Goal: Task Accomplishment & Management: Manage account settings

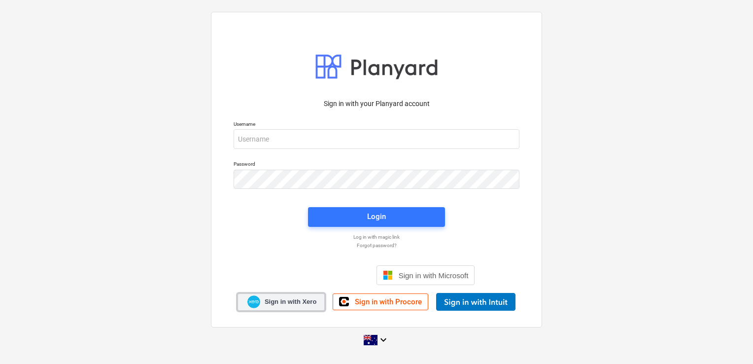
click at [292, 303] on span "Sign in with Xero" at bounding box center [291, 301] width 52 height 9
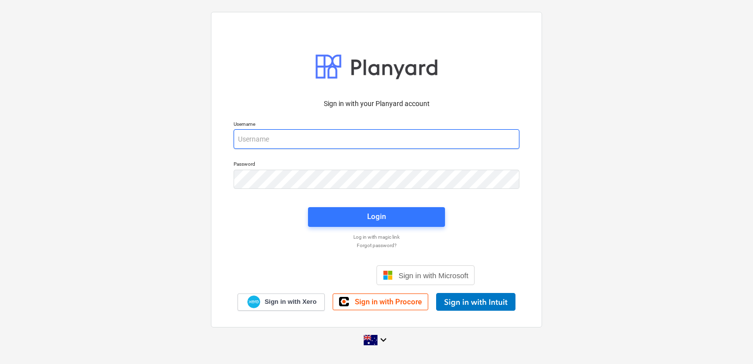
click at [289, 139] on input "email" at bounding box center [377, 139] width 286 height 20
paste input "k6bquwan"
type input "k6bquwan"
drag, startPoint x: 405, startPoint y: 134, endPoint x: 226, endPoint y: 138, distance: 179.0
click at [227, 138] on div "Sign in with your Planyard account Username k6bquwan Password Login Log in with…" at bounding box center [376, 169] width 331 height 315
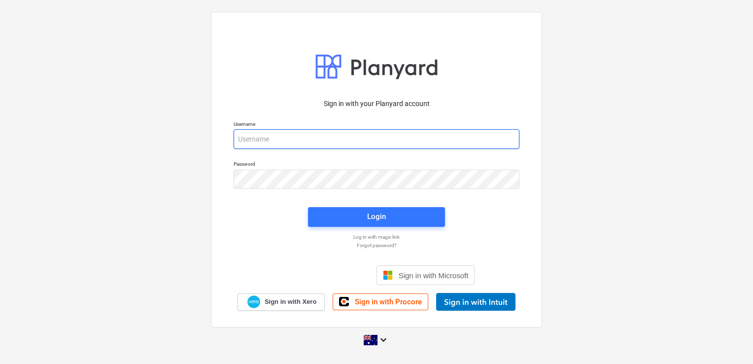
type input "invoices@epicbuilds.com.au"
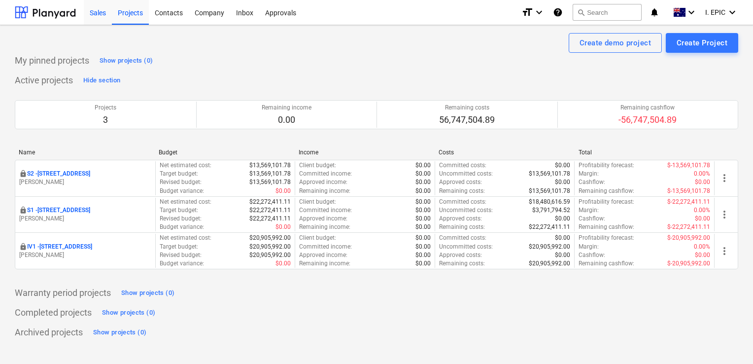
click at [99, 19] on div "Sales" at bounding box center [98, 12] width 28 height 25
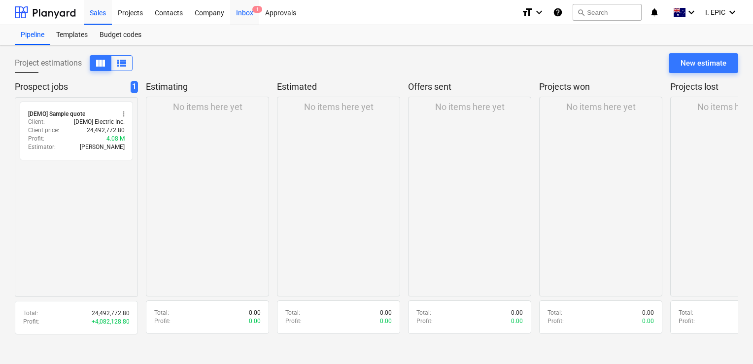
click at [239, 15] on div "Inbox 1" at bounding box center [244, 12] width 29 height 25
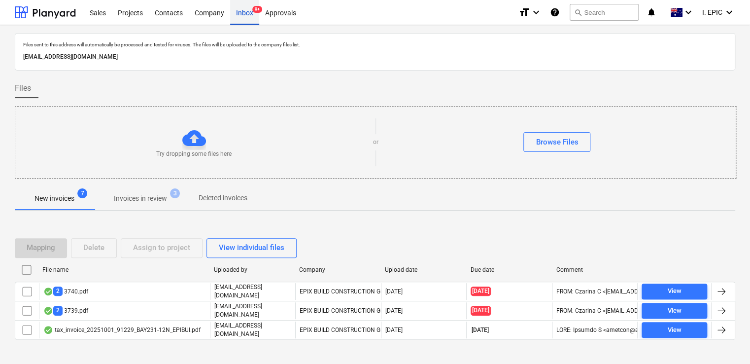
click at [244, 13] on div "Inbox 9+" at bounding box center [244, 12] width 29 height 25
click at [244, 14] on div "Inbox 9+" at bounding box center [244, 12] width 29 height 25
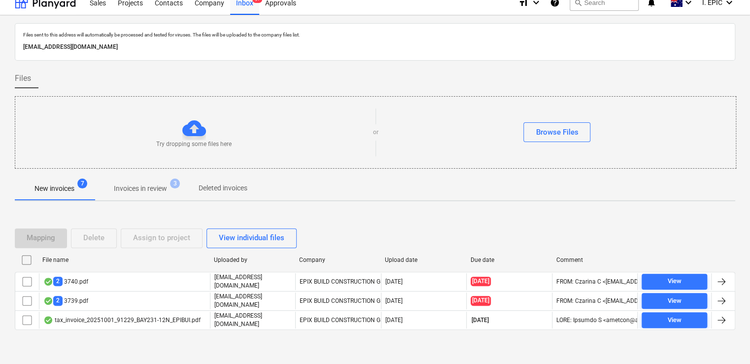
scroll to position [18, 0]
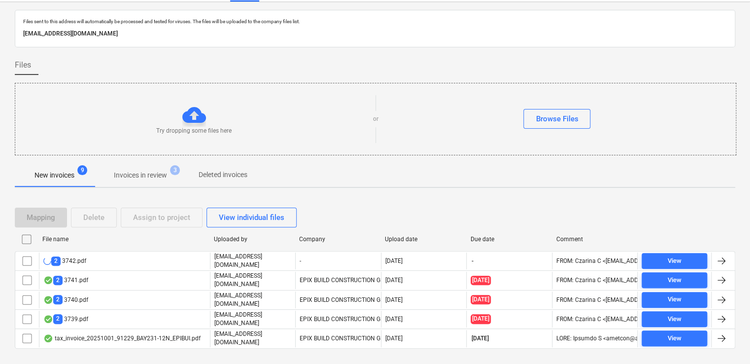
scroll to position [35, 0]
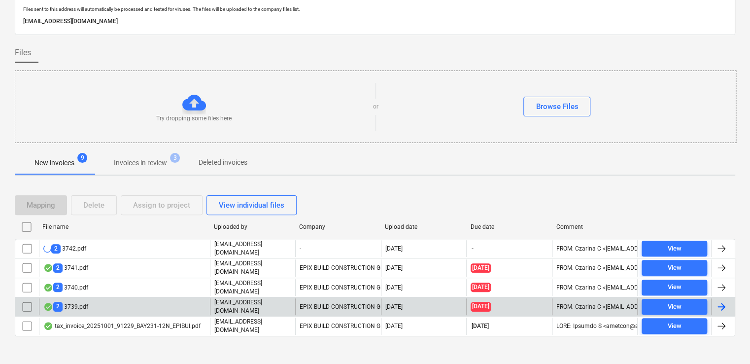
click at [96, 303] on div "2 3739.pdf" at bounding box center [124, 306] width 171 height 17
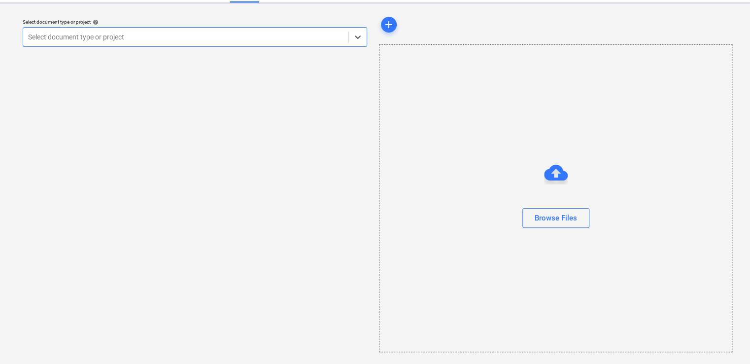
scroll to position [22, 0]
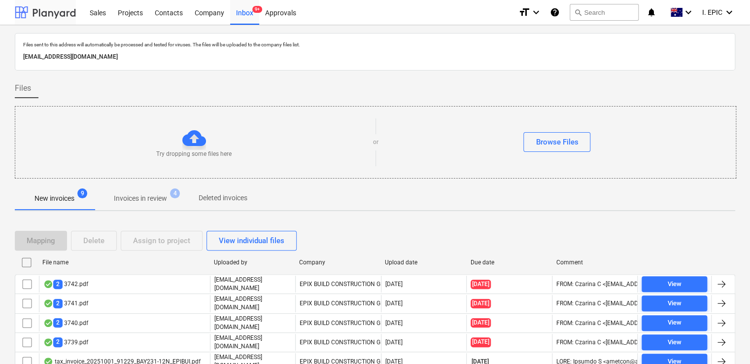
scroll to position [35, 0]
click at [131, 11] on div "Projects" at bounding box center [130, 12] width 37 height 25
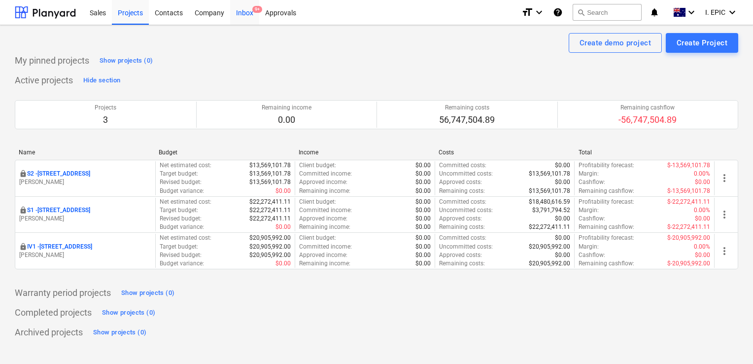
click at [247, 19] on div "Inbox 9+" at bounding box center [244, 12] width 29 height 25
click at [248, 11] on div "Inbox 9+" at bounding box center [244, 12] width 29 height 25
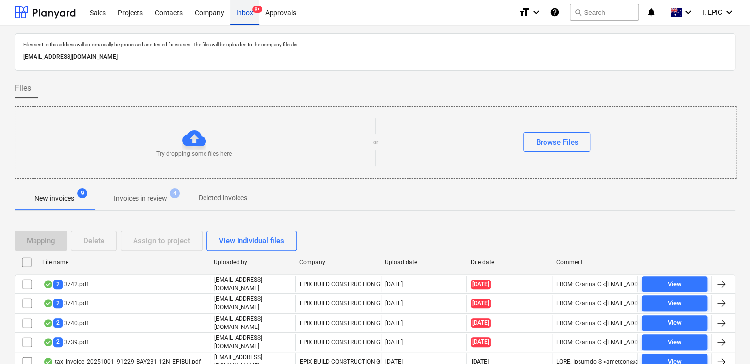
click at [248, 11] on div "Inbox 9+" at bounding box center [244, 12] width 29 height 25
click at [142, 201] on p "Invoices in review" at bounding box center [140, 198] width 53 height 10
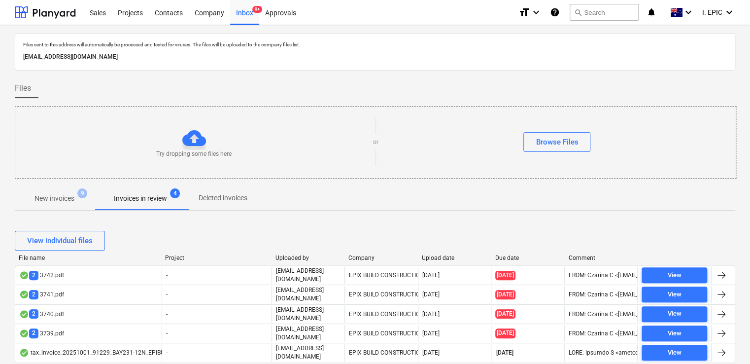
scroll to position [27, 0]
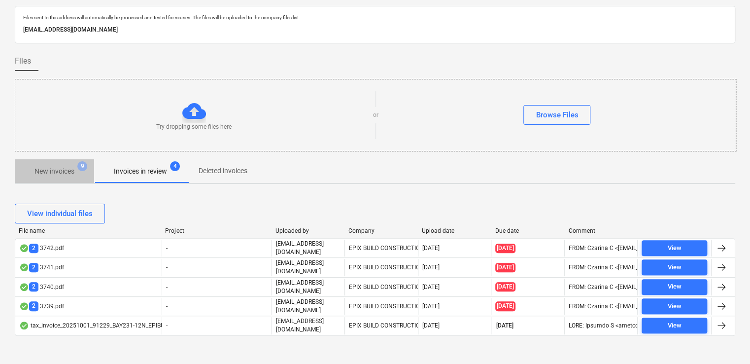
drag, startPoint x: 52, startPoint y: 165, endPoint x: 49, endPoint y: 172, distance: 6.9
click at [49, 172] on span "New invoices 9" at bounding box center [55, 170] width 56 height 9
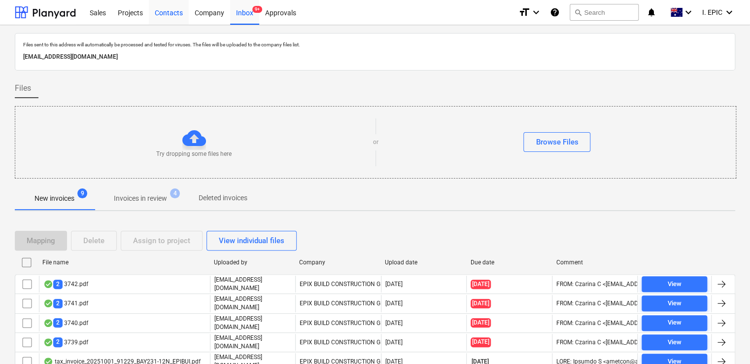
drag, startPoint x: 237, startPoint y: 13, endPoint x: 183, endPoint y: 0, distance: 55.4
click at [237, 13] on div "Inbox 9+" at bounding box center [244, 12] width 29 height 25
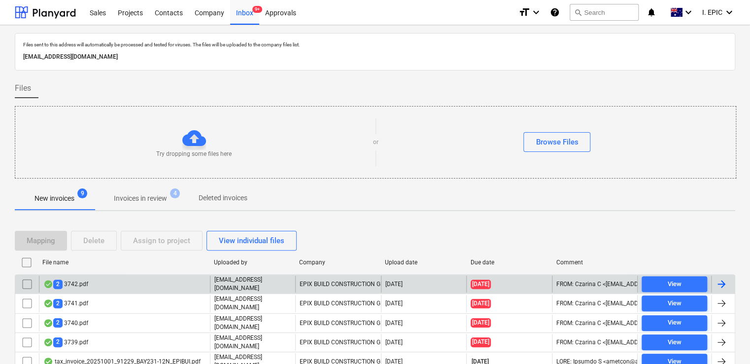
click at [83, 285] on div "2 3742.pdf" at bounding box center [65, 283] width 45 height 9
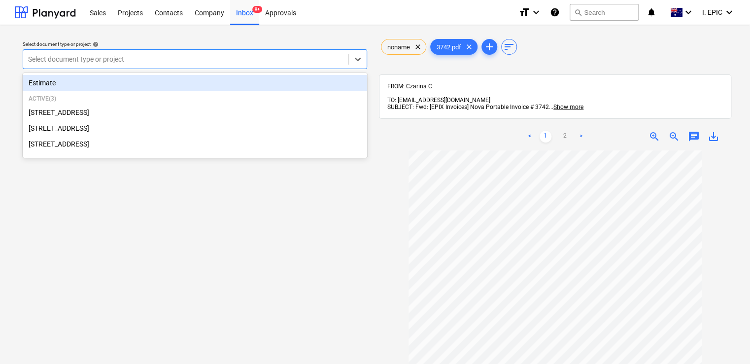
click at [104, 59] on div at bounding box center [185, 59] width 315 height 10
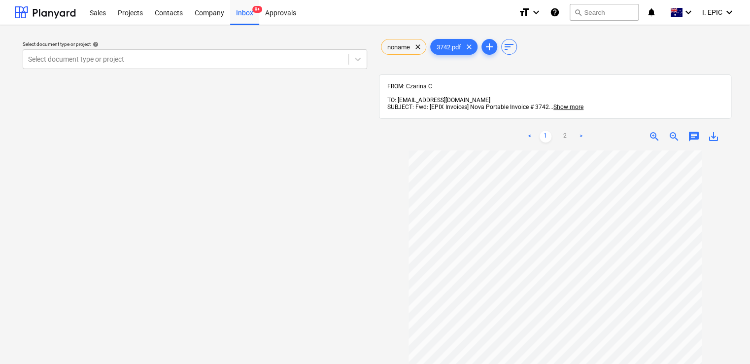
click at [71, 217] on div "Select document type or project help Select document type or project" at bounding box center [195, 261] width 360 height 457
drag, startPoint x: 229, startPoint y: 15, endPoint x: 243, endPoint y: 15, distance: 13.3
click at [229, 15] on div "Company" at bounding box center [209, 12] width 41 height 25
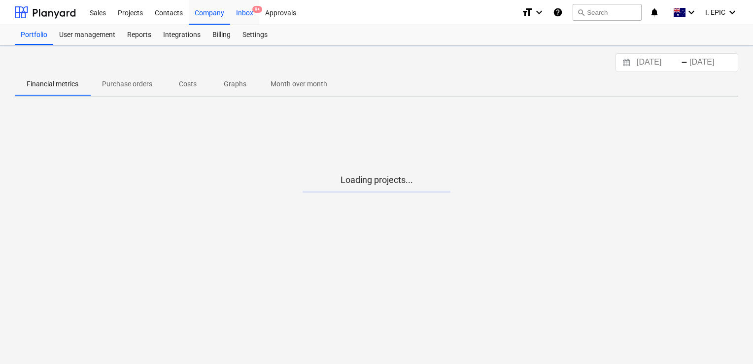
click at [250, 15] on div "Inbox 9+" at bounding box center [244, 12] width 29 height 25
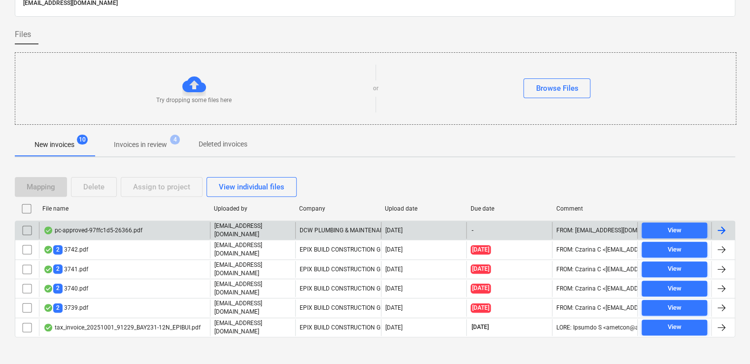
click at [124, 226] on div "pc-approved-97ffc1d5-26366.pdf" at bounding box center [92, 230] width 99 height 8
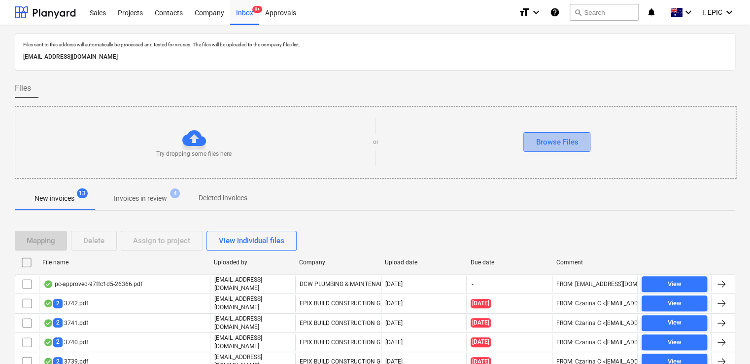
click at [559, 142] on div "Browse Files" at bounding box center [557, 142] width 42 height 13
click at [546, 142] on div "Browse Files" at bounding box center [557, 142] width 42 height 13
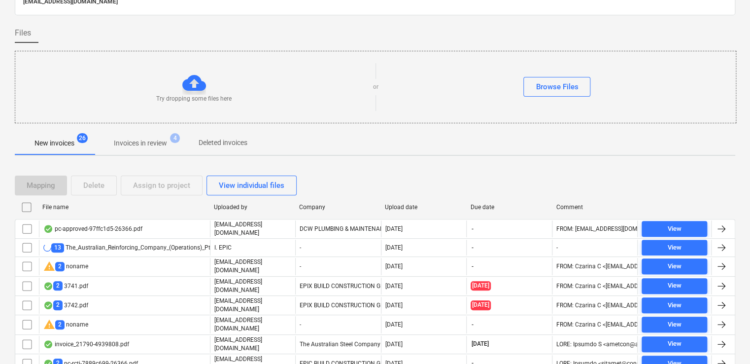
scroll to position [108, 0]
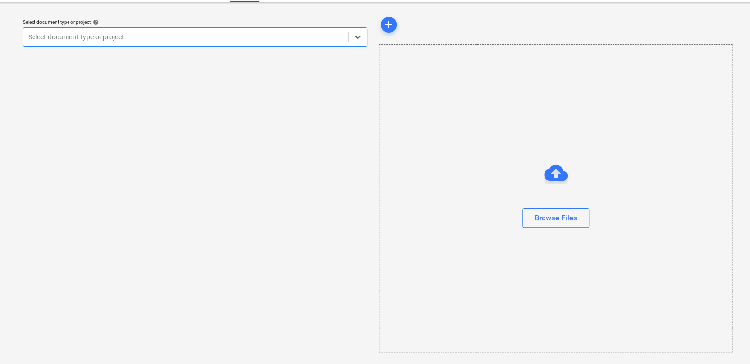
scroll to position [22, 0]
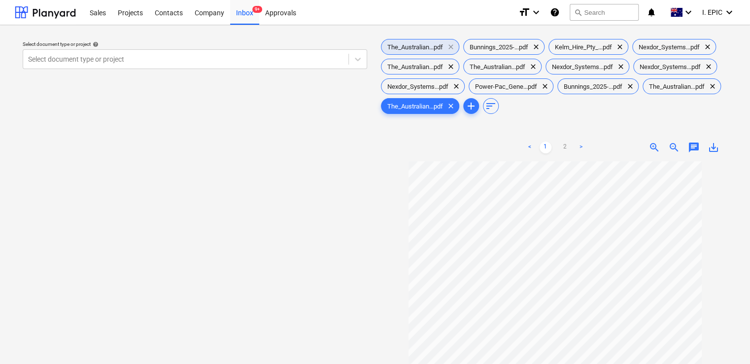
click at [451, 47] on span "clear" at bounding box center [451, 47] width 12 height 12
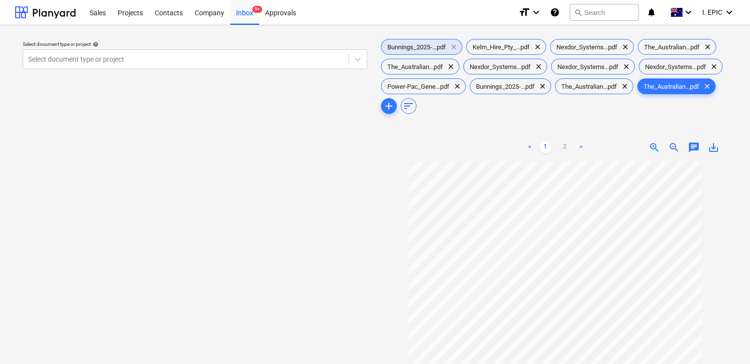
click at [455, 46] on span "clear" at bounding box center [454, 47] width 12 height 12
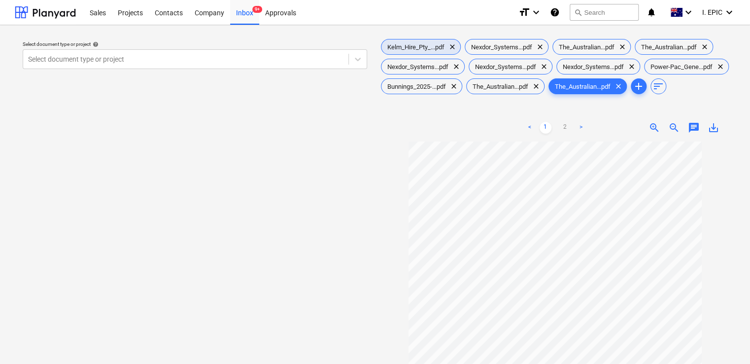
click at [455, 46] on span "clear" at bounding box center [453, 47] width 12 height 12
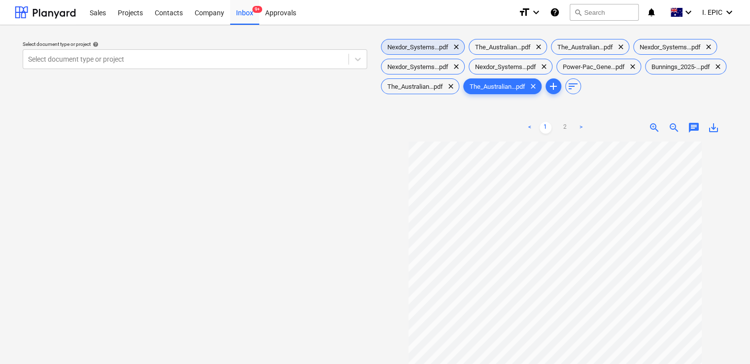
click at [455, 46] on span "clear" at bounding box center [457, 47] width 12 height 12
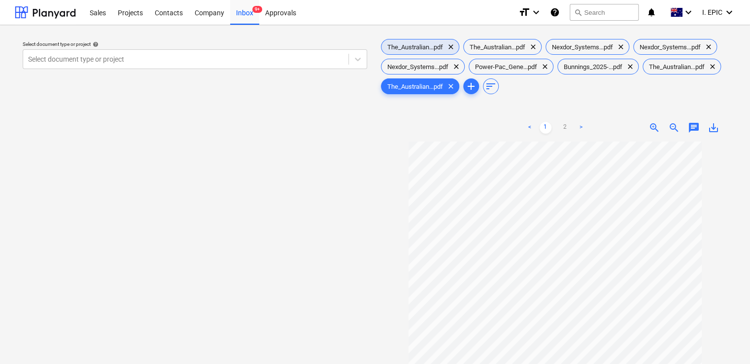
click at [457, 46] on span "clear" at bounding box center [451, 47] width 12 height 12
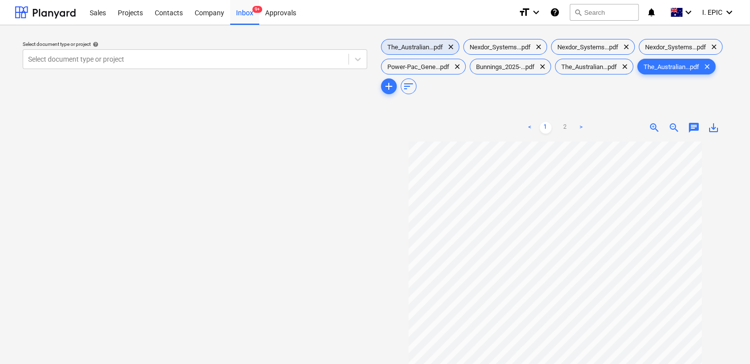
click at [453, 46] on span "clear" at bounding box center [451, 47] width 12 height 12
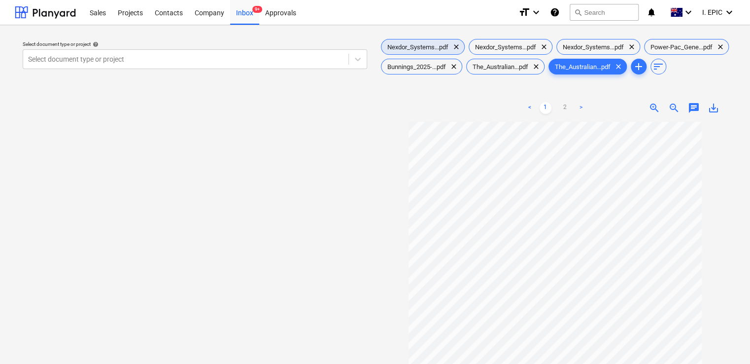
click at [453, 46] on span "clear" at bounding box center [457, 47] width 12 height 12
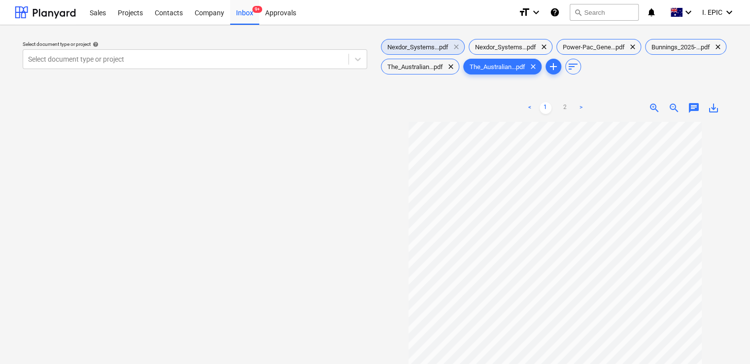
click at [459, 47] on span "clear" at bounding box center [457, 47] width 12 height 12
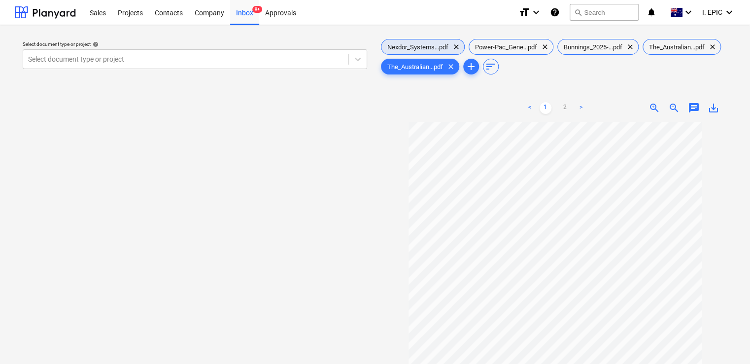
click at [459, 47] on span "clear" at bounding box center [457, 47] width 12 height 12
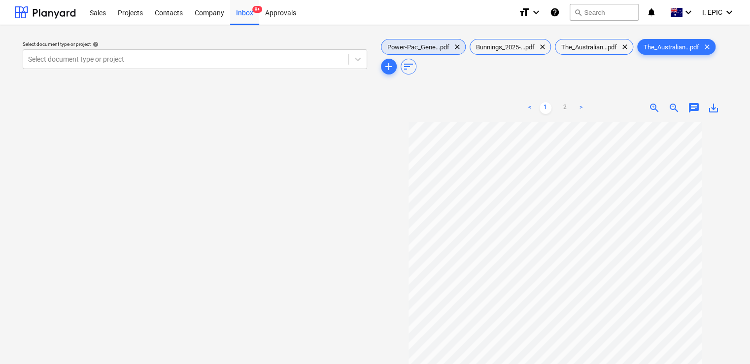
click at [459, 47] on span "clear" at bounding box center [458, 47] width 12 height 12
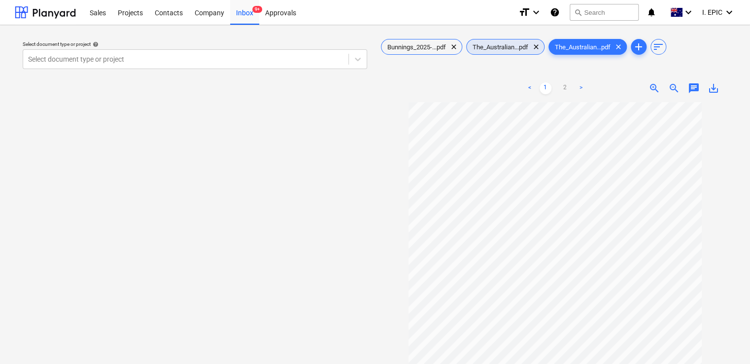
click at [515, 53] on div "The_Australian...pdf clear" at bounding box center [505, 47] width 78 height 16
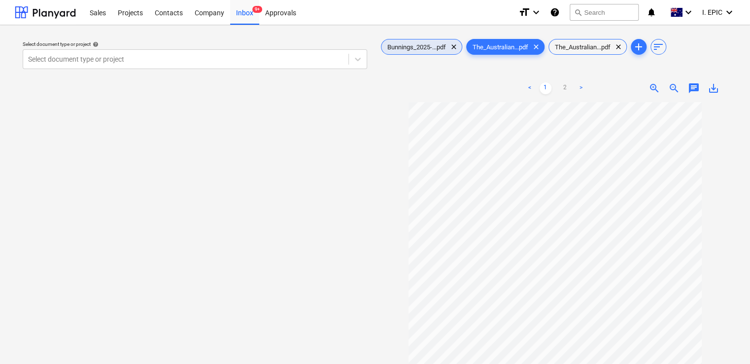
click at [420, 42] on div "Bunnings_2025-...pdf clear" at bounding box center [421, 47] width 81 height 16
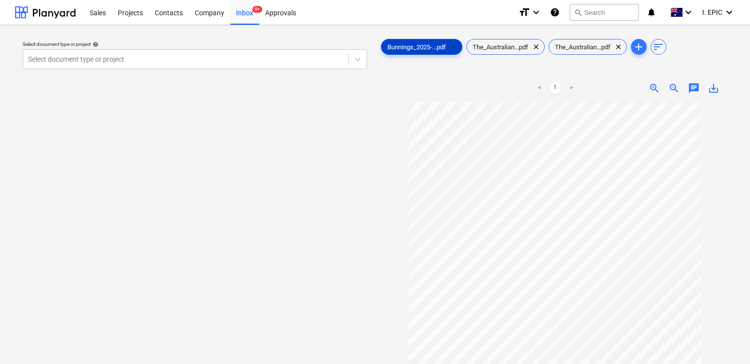
click at [456, 44] on span "clear" at bounding box center [454, 47] width 12 height 12
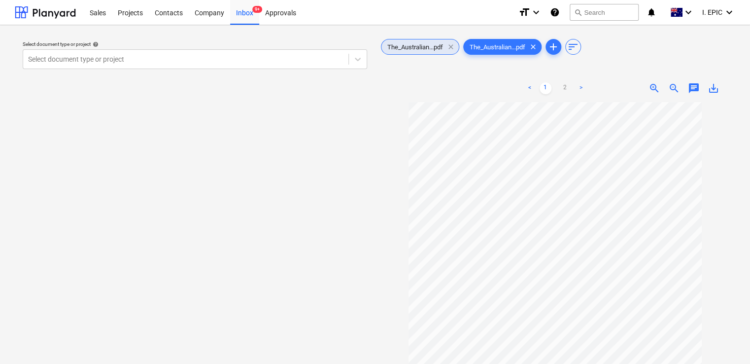
click at [451, 48] on span "clear" at bounding box center [451, 47] width 12 height 12
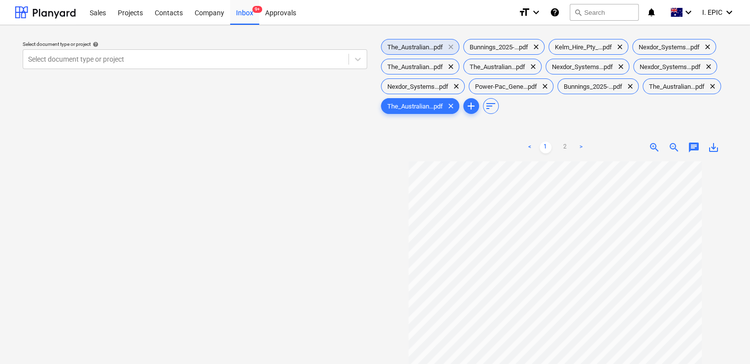
click at [452, 46] on span "clear" at bounding box center [451, 47] width 12 height 12
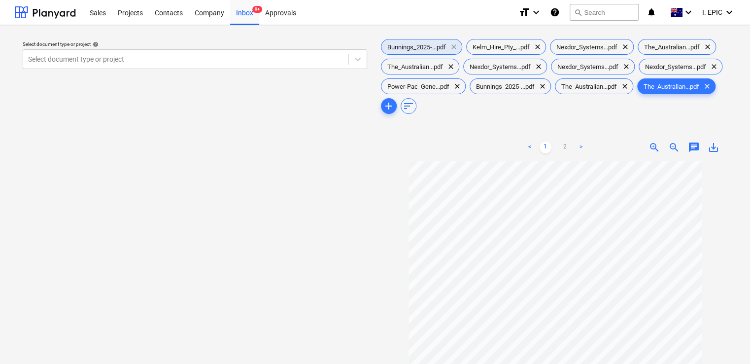
click at [456, 46] on span "clear" at bounding box center [454, 47] width 12 height 12
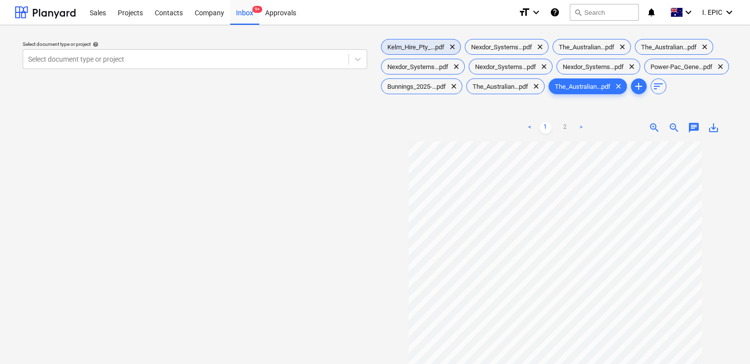
click at [456, 46] on span "clear" at bounding box center [453, 47] width 12 height 12
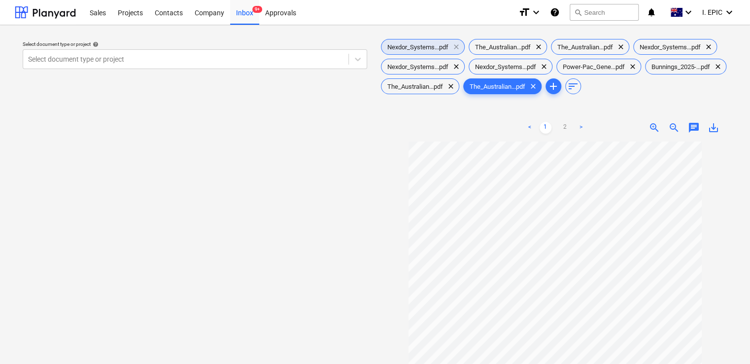
click at [456, 47] on span "clear" at bounding box center [457, 47] width 12 height 12
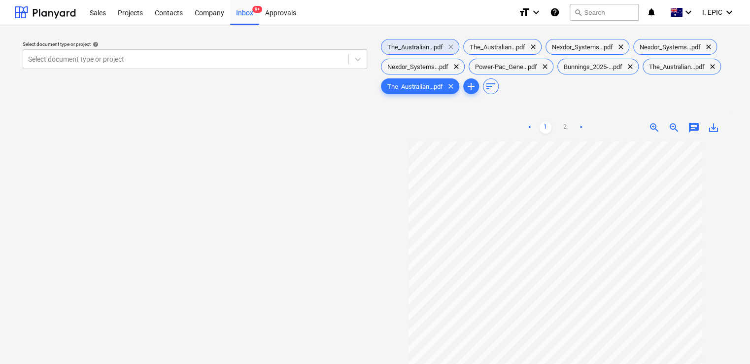
click at [457, 47] on span "clear" at bounding box center [451, 47] width 12 height 12
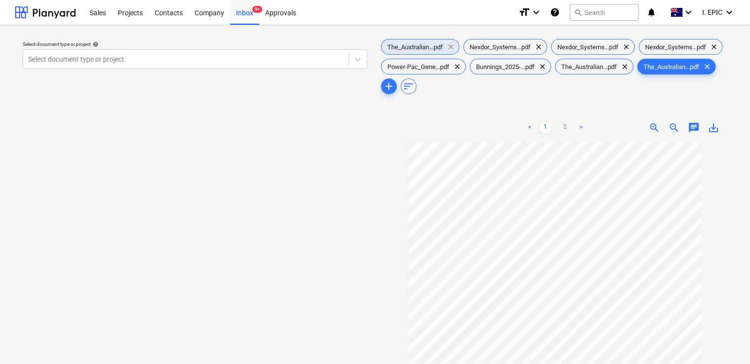
click at [452, 46] on span "clear" at bounding box center [451, 47] width 12 height 12
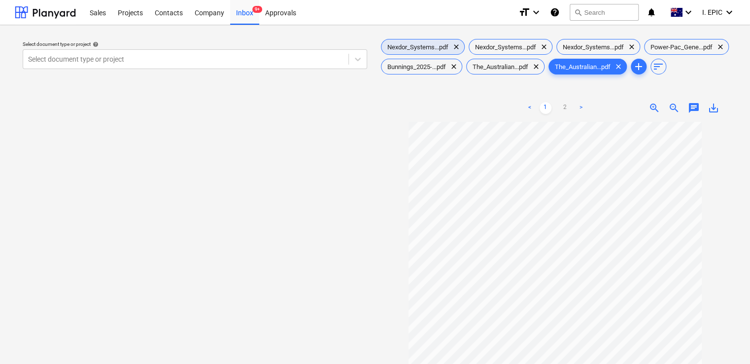
click at [451, 47] on span "Nexdor_Systems...pdf" at bounding box center [418, 46] width 73 height 7
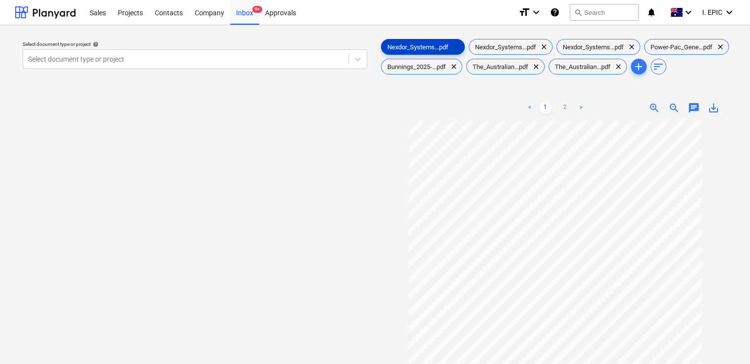
click at [454, 48] on span "clear" at bounding box center [457, 47] width 12 height 12
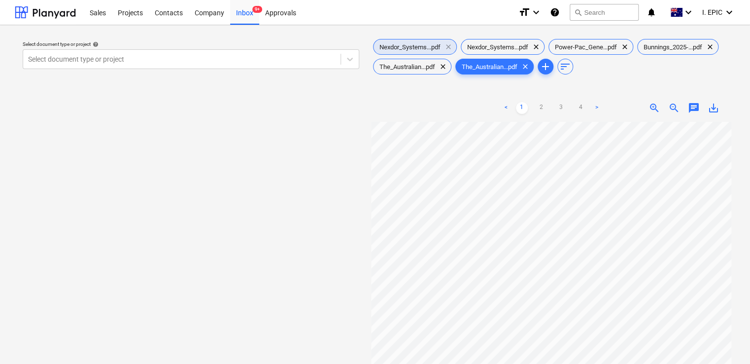
click at [452, 47] on span "clear" at bounding box center [449, 47] width 12 height 12
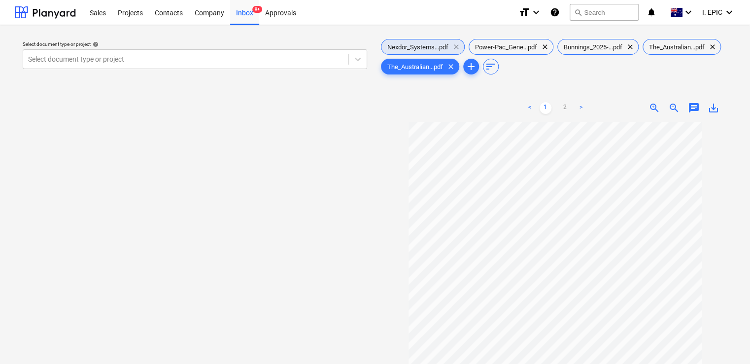
click at [456, 48] on span "clear" at bounding box center [457, 47] width 12 height 12
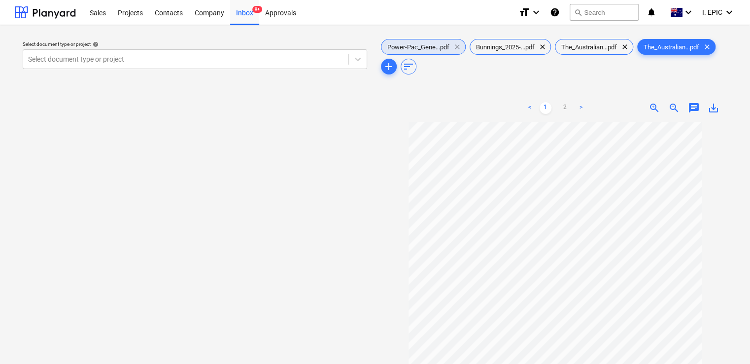
click at [457, 48] on span "clear" at bounding box center [458, 47] width 12 height 12
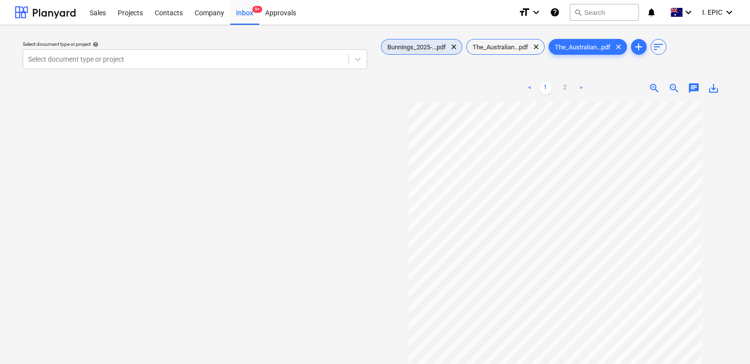
click at [457, 48] on span "clear" at bounding box center [454, 47] width 12 height 12
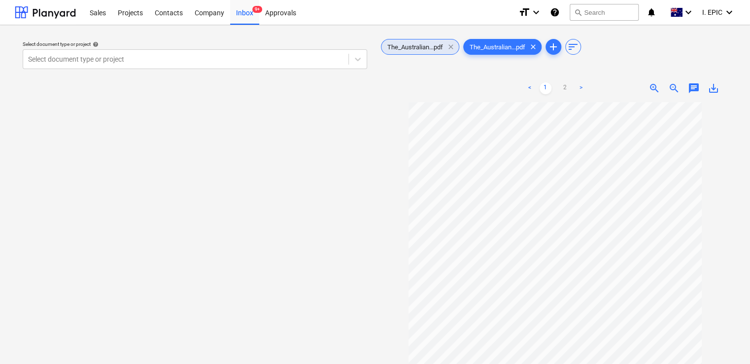
click at [452, 46] on span "clear" at bounding box center [451, 47] width 12 height 12
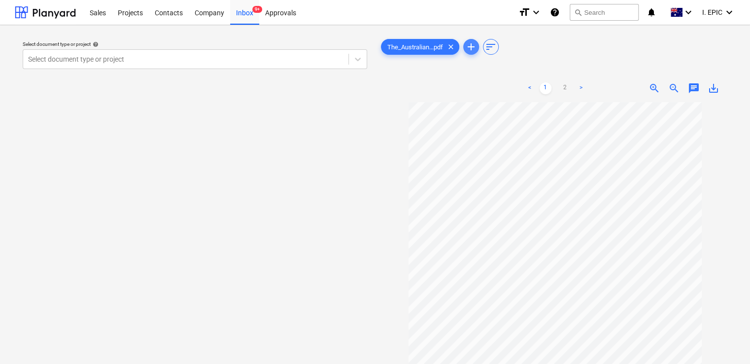
click at [471, 49] on span "add" at bounding box center [471, 47] width 12 height 12
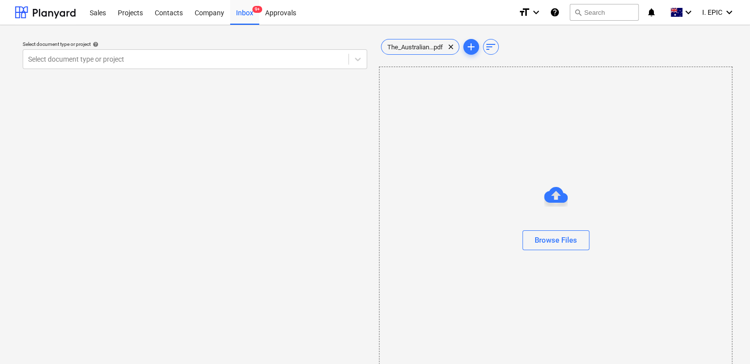
drag, startPoint x: 203, startPoint y: 48, endPoint x: 271, endPoint y: 28, distance: 71.6
click at [203, 48] on p "Select document type or project help" at bounding box center [195, 45] width 345 height 8
click at [487, 48] on span "sort" at bounding box center [491, 47] width 12 height 12
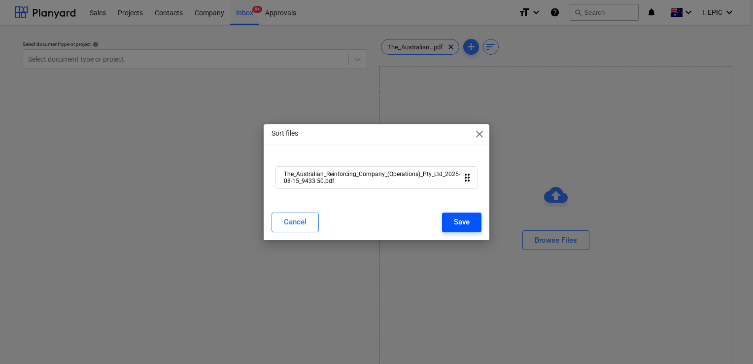
click at [459, 222] on div "Save" at bounding box center [462, 221] width 16 height 13
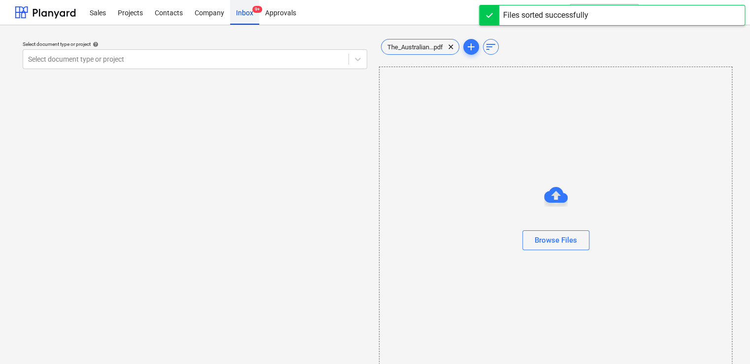
click at [252, 16] on div "Inbox 9+" at bounding box center [244, 12] width 29 height 25
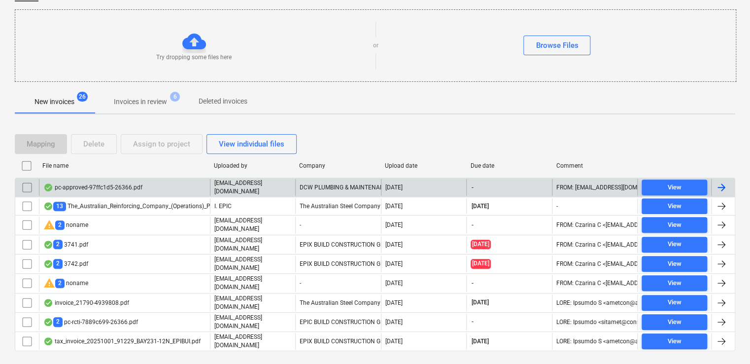
scroll to position [99, 0]
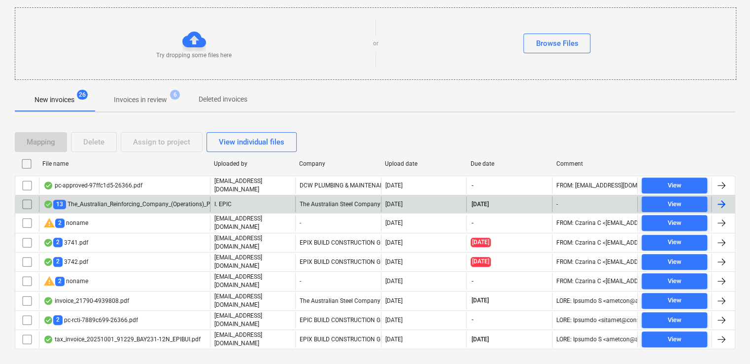
click at [117, 201] on div "13 The_Australian_Reinforcing_Company_(Operations)_Pty_Ltd_2025-08-07_19746.94.…" at bounding box center [170, 204] width 254 height 9
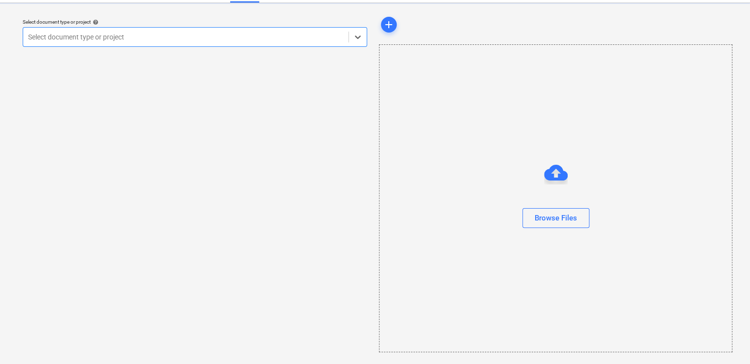
scroll to position [22, 0]
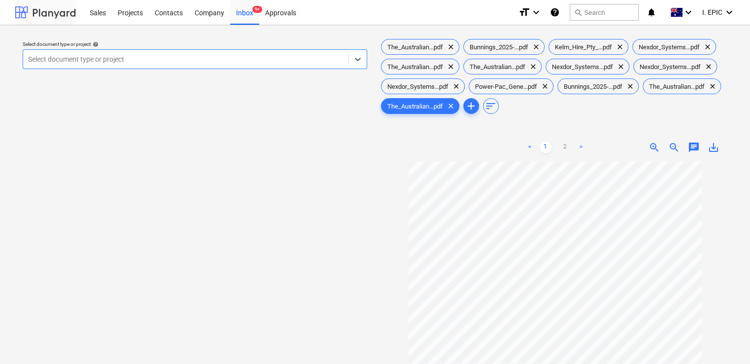
scroll to position [99, 0]
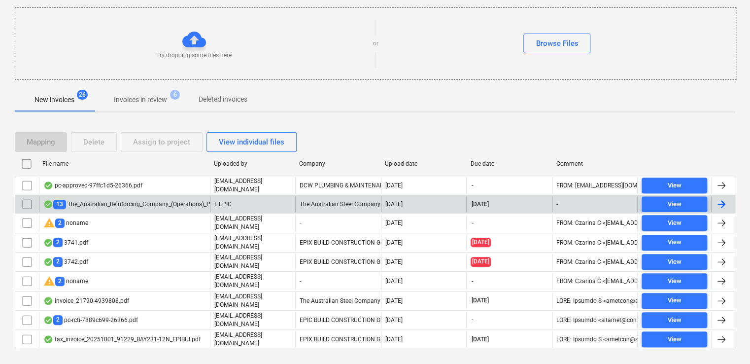
click at [23, 201] on input "checkbox" at bounding box center [27, 204] width 16 height 16
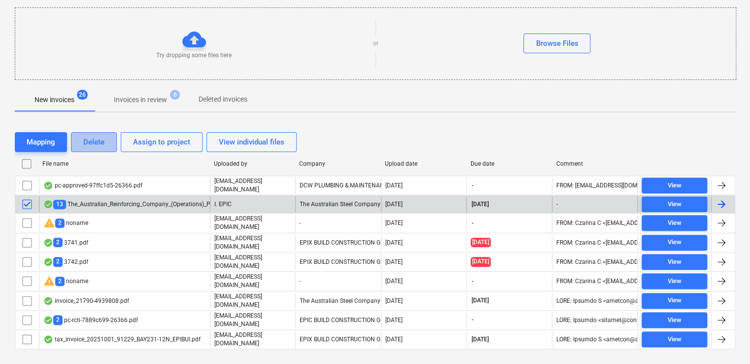
click at [93, 140] on div "Delete" at bounding box center [93, 142] width 21 height 13
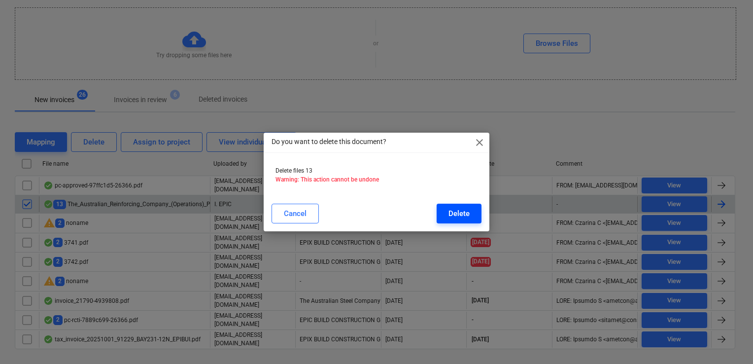
click at [455, 210] on div "Delete" at bounding box center [459, 213] width 21 height 13
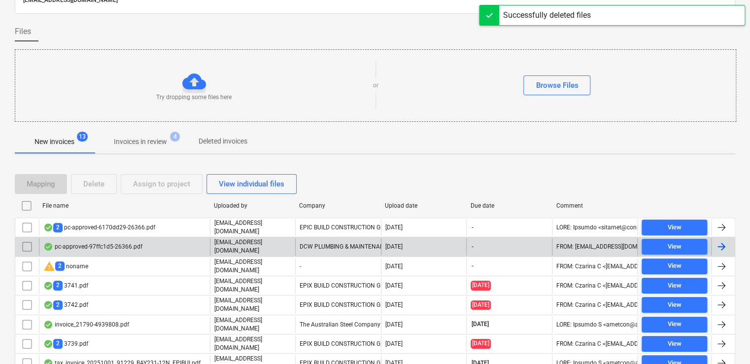
scroll to position [0, 0]
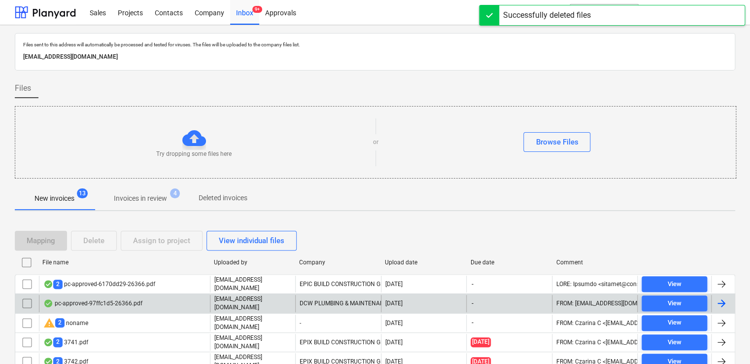
click at [215, 198] on p "Deleted invoices" at bounding box center [223, 198] width 49 height 10
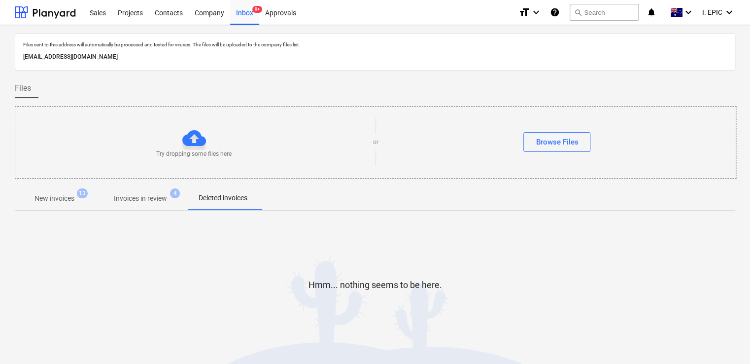
click at [60, 198] on p "New invoices" at bounding box center [55, 198] width 40 height 10
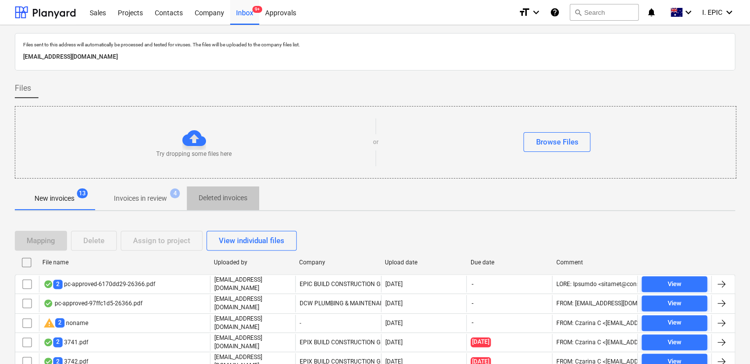
click at [237, 209] on button "Deleted invoices" at bounding box center [223, 198] width 72 height 24
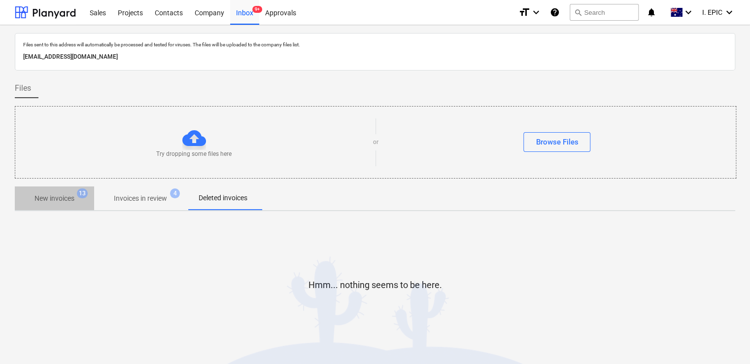
click at [76, 200] on span "New invoices 13" at bounding box center [55, 198] width 56 height 10
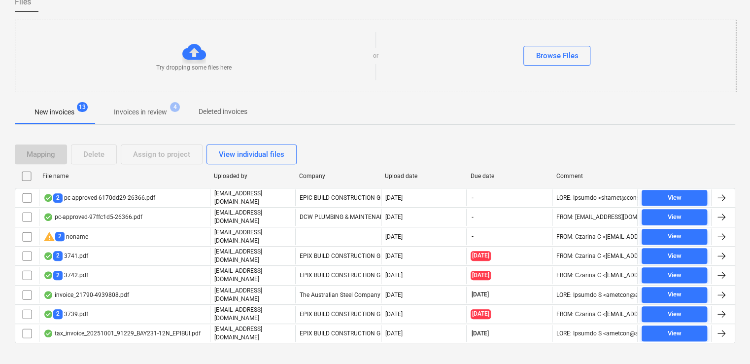
scroll to position [90, 0]
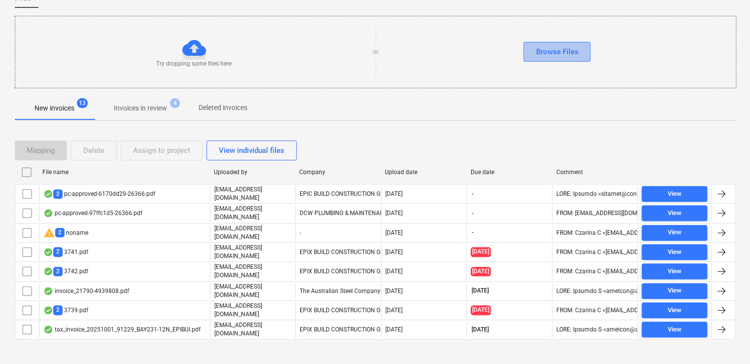
click at [557, 52] on div "Browse Files" at bounding box center [557, 51] width 42 height 13
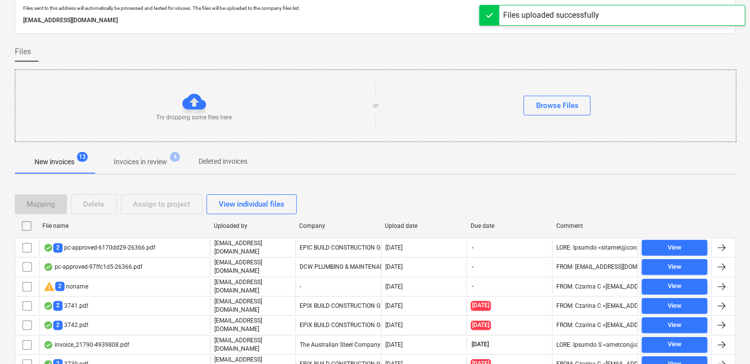
scroll to position [0, 0]
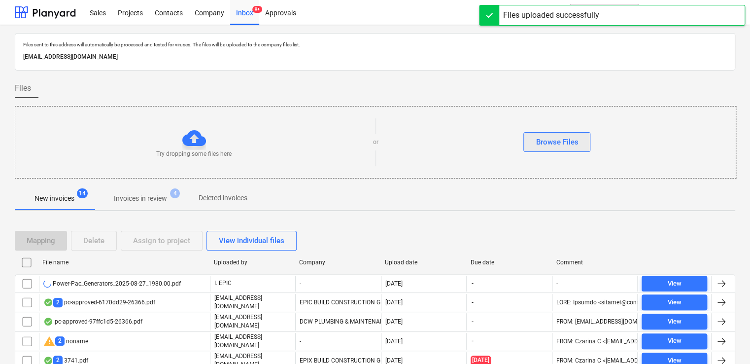
click at [565, 142] on div "Browse Files" at bounding box center [557, 142] width 42 height 13
click at [541, 145] on div "Browse Files" at bounding box center [557, 142] width 42 height 13
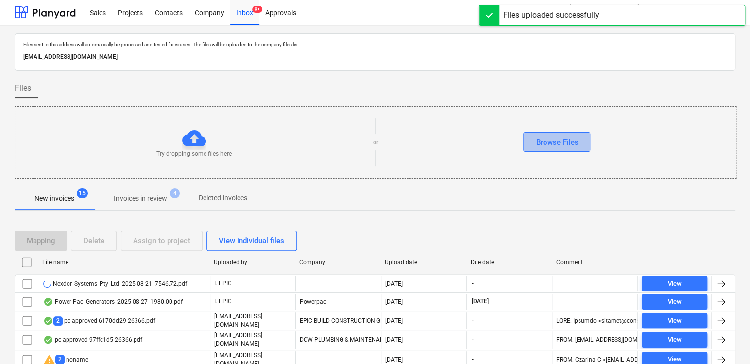
click at [551, 143] on div "Browse Files" at bounding box center [557, 142] width 42 height 13
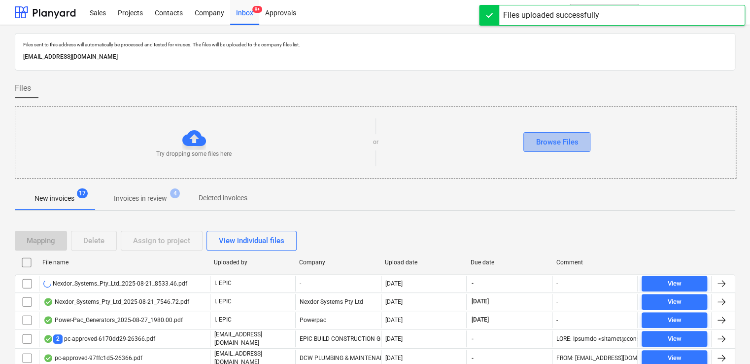
click at [550, 145] on div "Browse Files" at bounding box center [557, 142] width 42 height 13
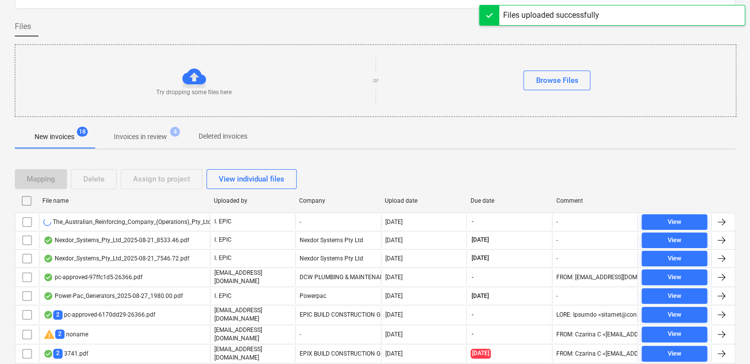
scroll to position [49, 0]
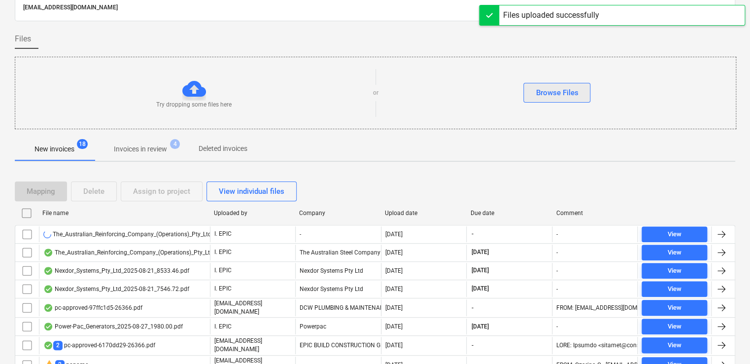
click at [541, 94] on div "Browse Files" at bounding box center [557, 92] width 42 height 13
click at [548, 91] on div "Browse Files" at bounding box center [557, 92] width 42 height 13
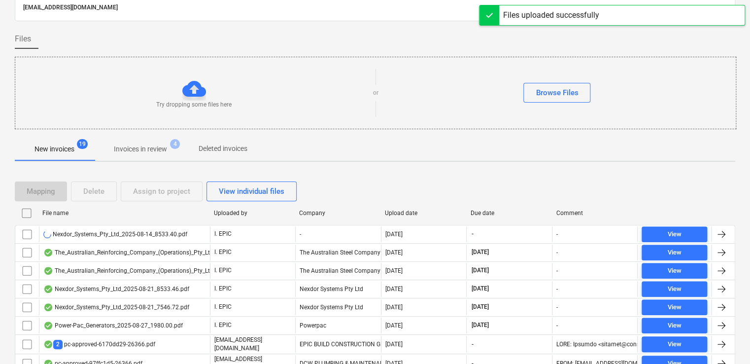
click at [553, 92] on div "Browse Files" at bounding box center [557, 92] width 42 height 13
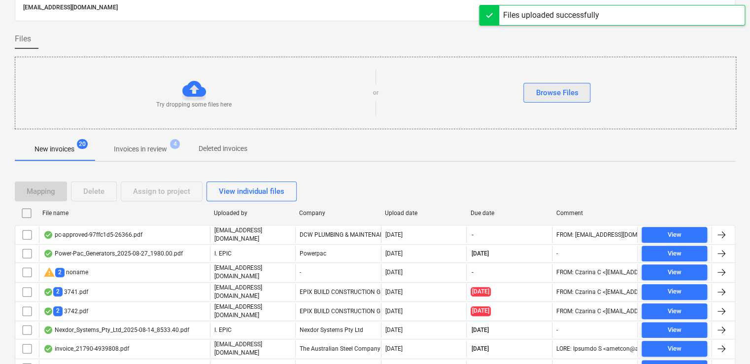
click at [550, 93] on div "Browse Files" at bounding box center [557, 92] width 42 height 13
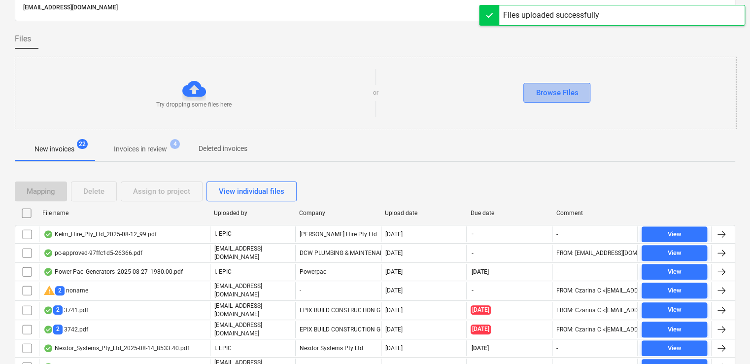
click at [558, 95] on div "Browse Files" at bounding box center [557, 92] width 42 height 13
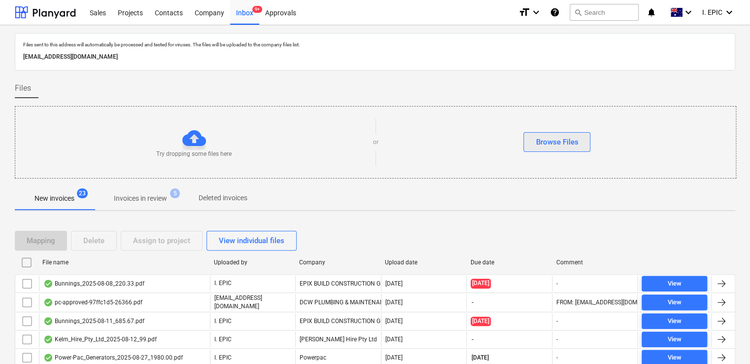
click at [566, 137] on div "Browse Files" at bounding box center [557, 142] width 42 height 13
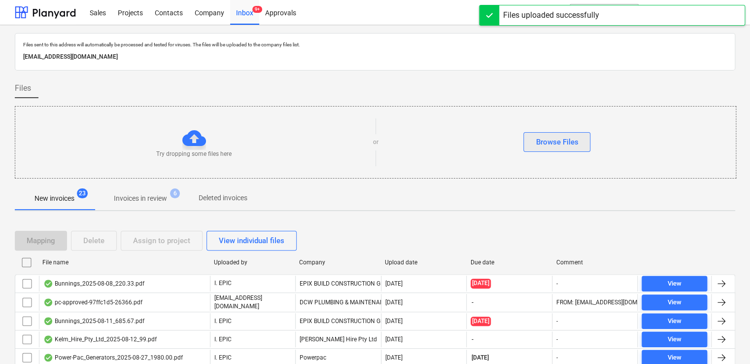
click at [544, 141] on div "Browse Files" at bounding box center [557, 142] width 42 height 13
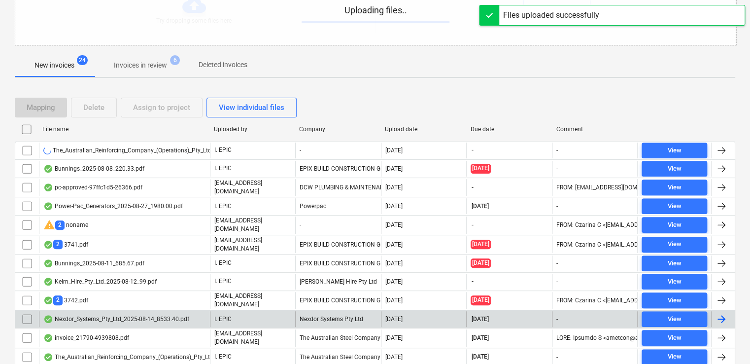
scroll to position [246, 0]
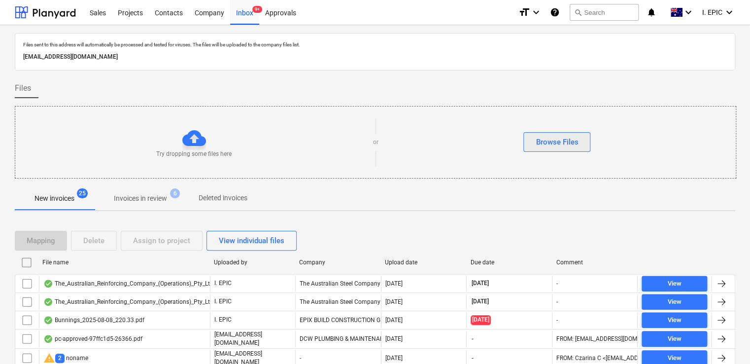
click at [542, 137] on div "Browse Files" at bounding box center [557, 142] width 42 height 13
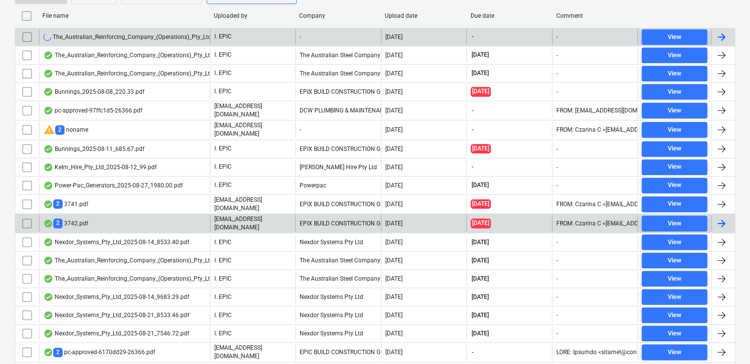
scroll to position [326, 0]
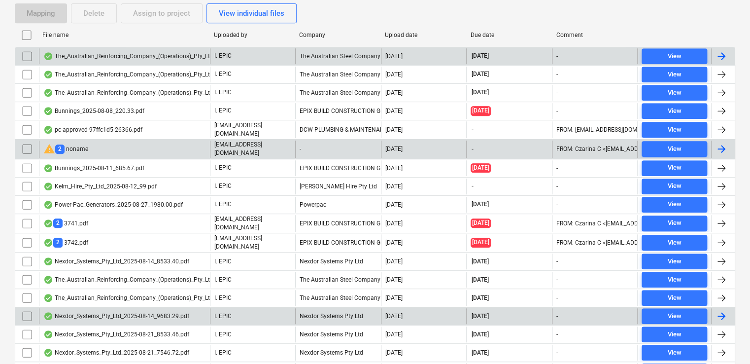
click at [97, 146] on div "warning 2 noname" at bounding box center [124, 148] width 171 height 17
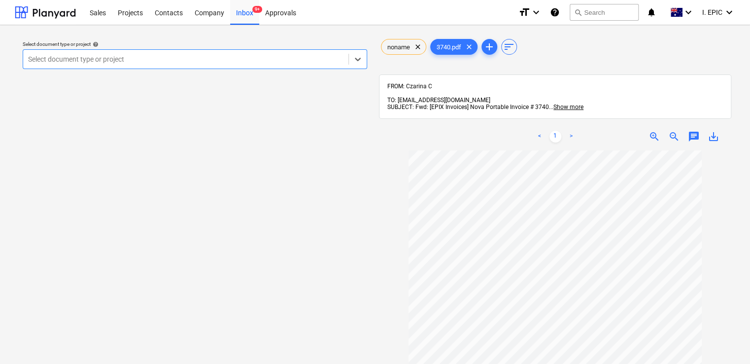
scroll to position [80, 0]
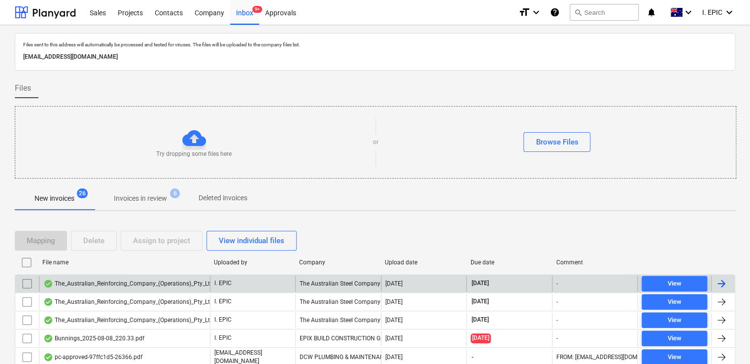
scroll to position [227, 0]
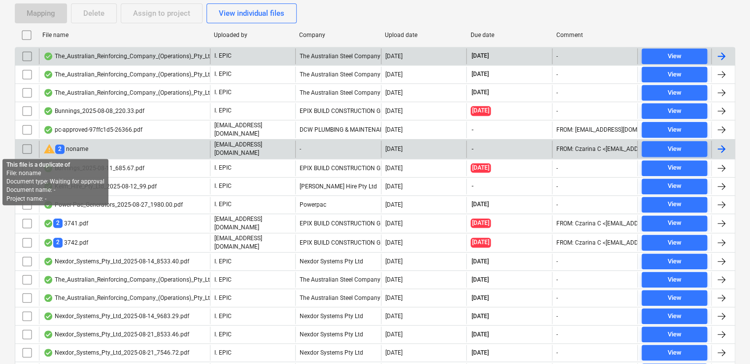
click at [47, 143] on span "warning" at bounding box center [49, 149] width 12 height 12
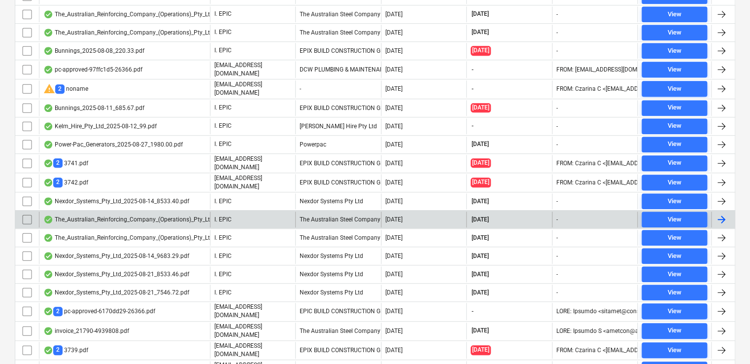
scroll to position [227, 0]
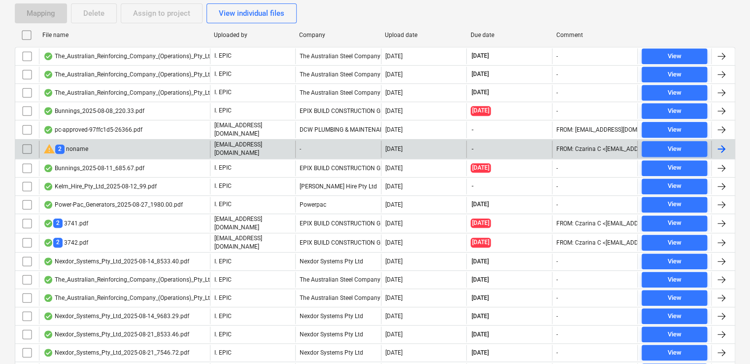
click at [77, 143] on div "warning 2 noname" at bounding box center [65, 149] width 45 height 12
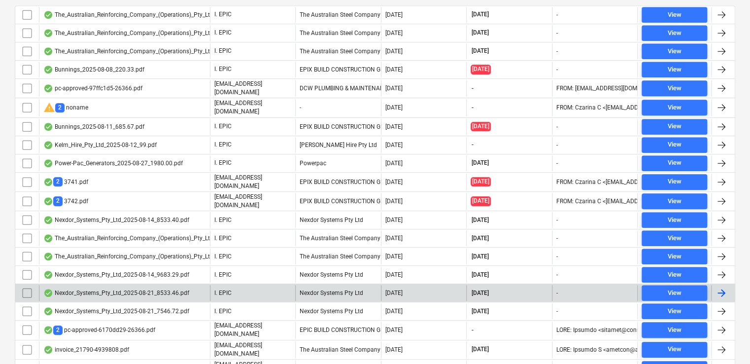
scroll to position [326, 0]
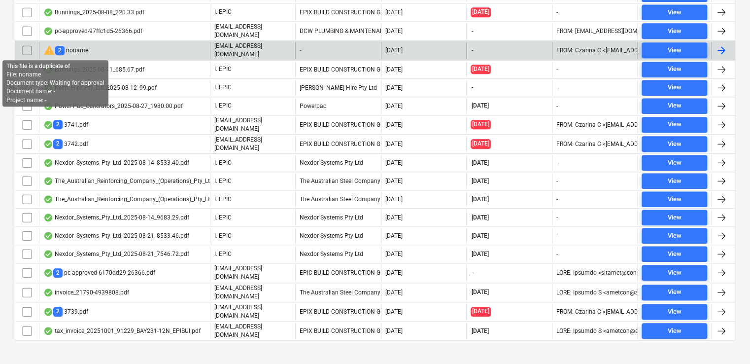
click at [47, 49] on span "warning" at bounding box center [49, 50] width 12 height 12
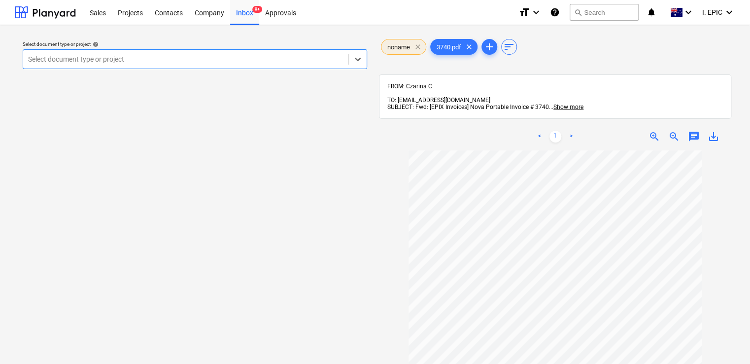
click at [421, 44] on span "clear" at bounding box center [418, 47] width 12 height 12
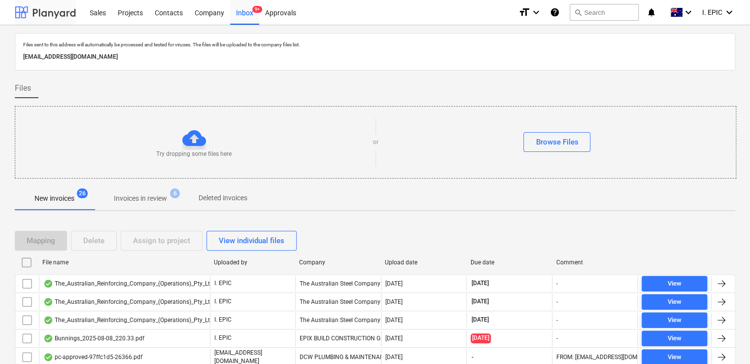
scroll to position [326, 0]
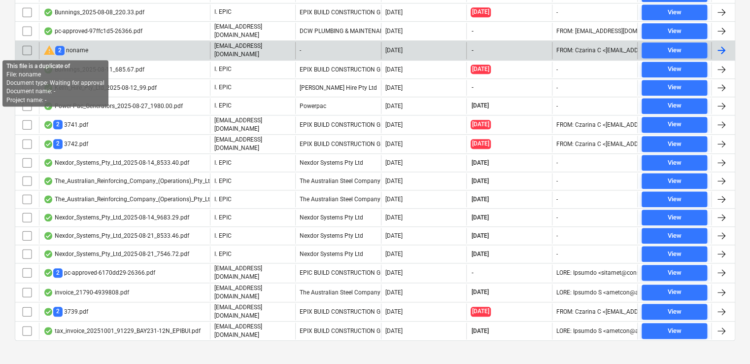
click at [49, 47] on span "warning" at bounding box center [49, 50] width 12 height 12
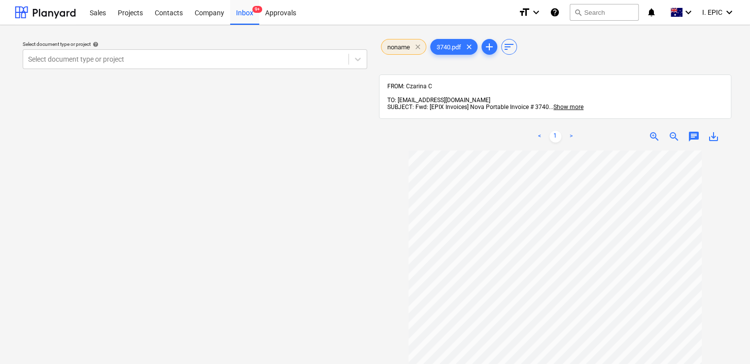
click at [413, 46] on span "clear" at bounding box center [418, 47] width 12 height 12
click at [464, 45] on span "sort" at bounding box center [460, 47] width 12 height 12
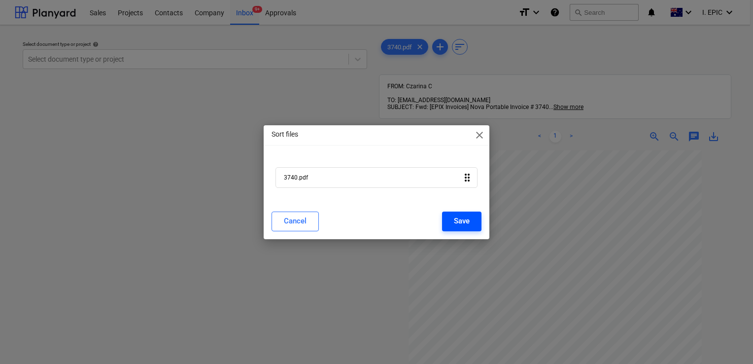
click at [461, 219] on div "Save" at bounding box center [462, 220] width 16 height 13
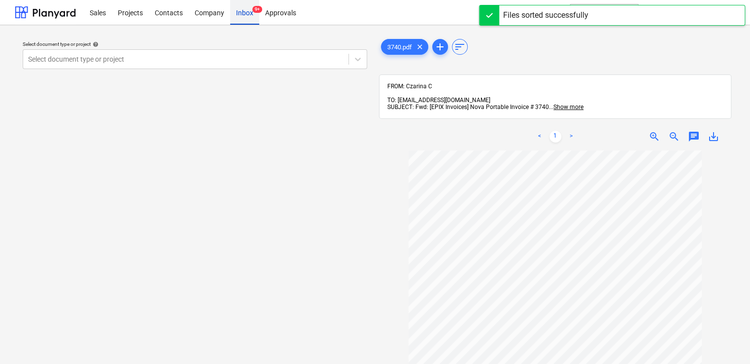
click at [241, 13] on div "Inbox 9+" at bounding box center [244, 12] width 29 height 25
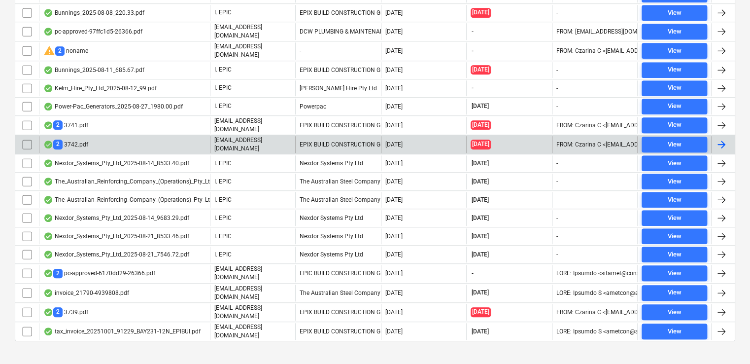
scroll to position [326, 0]
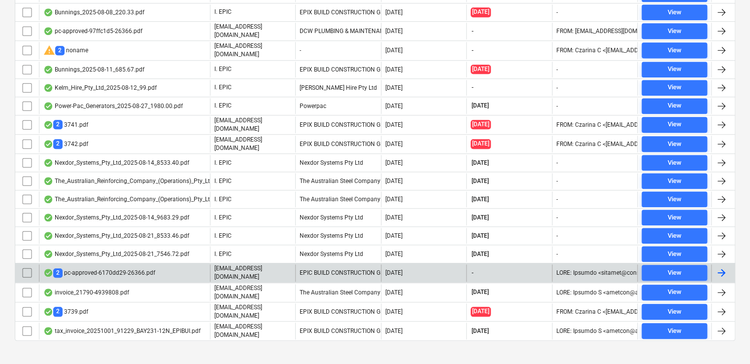
click at [93, 268] on div "2 pc-approved-6170dd29-26366.pdf" at bounding box center [99, 272] width 112 height 9
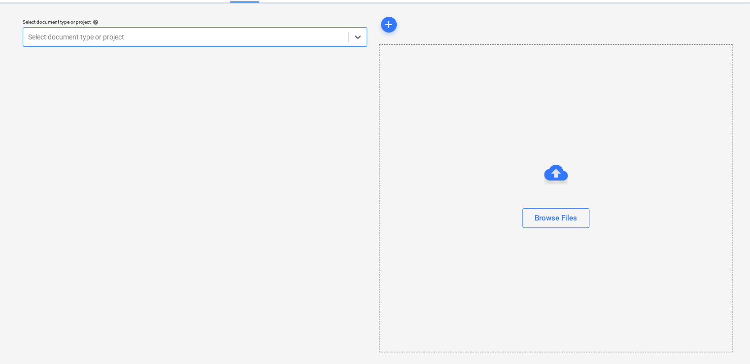
scroll to position [22, 0]
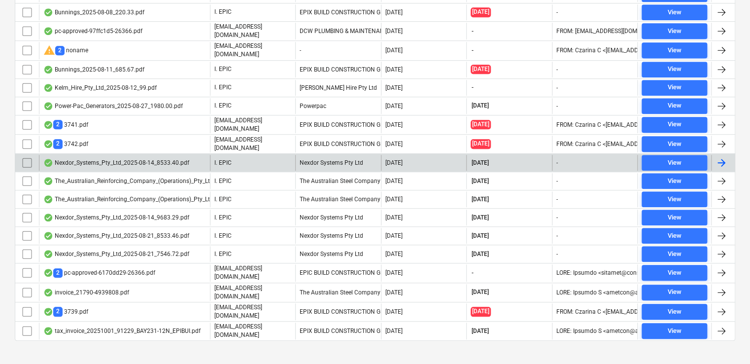
scroll to position [227, 0]
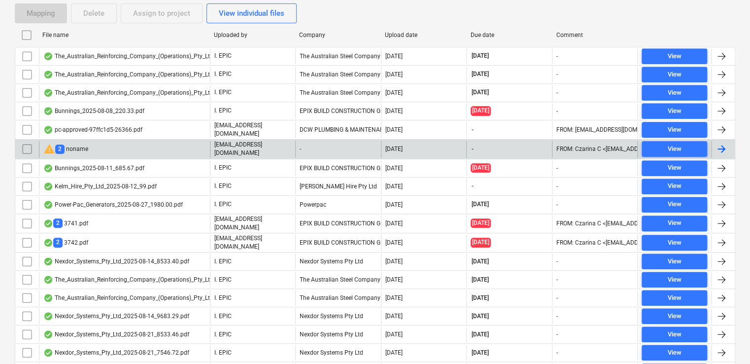
click at [64, 144] on div "warning 2 noname" at bounding box center [65, 149] width 45 height 12
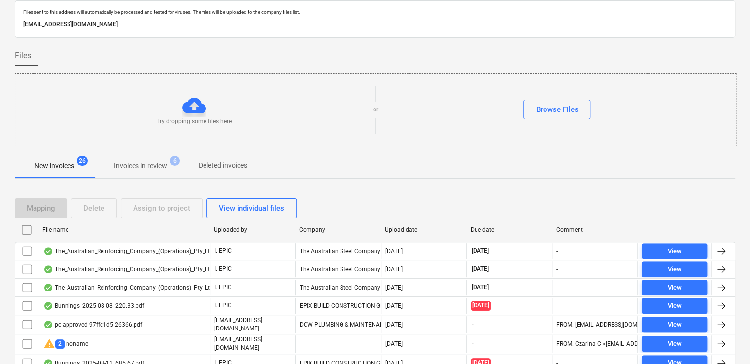
scroll to position [30, 0]
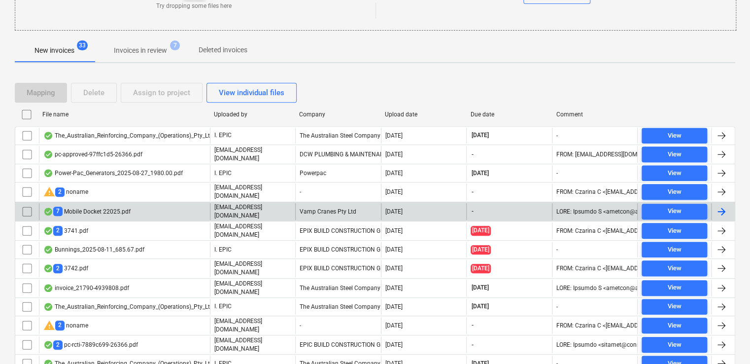
scroll to position [197, 0]
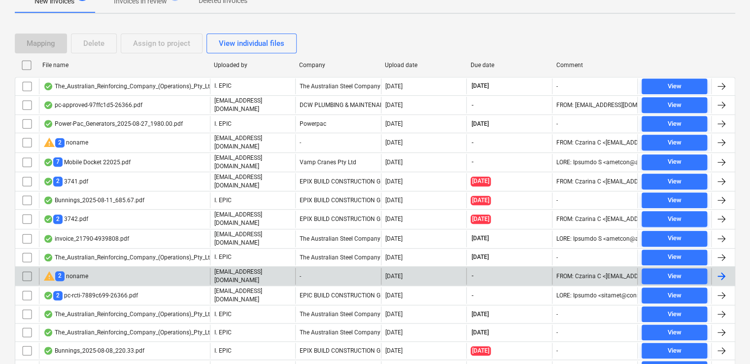
click at [89, 269] on div "warning 2 noname" at bounding box center [124, 276] width 171 height 17
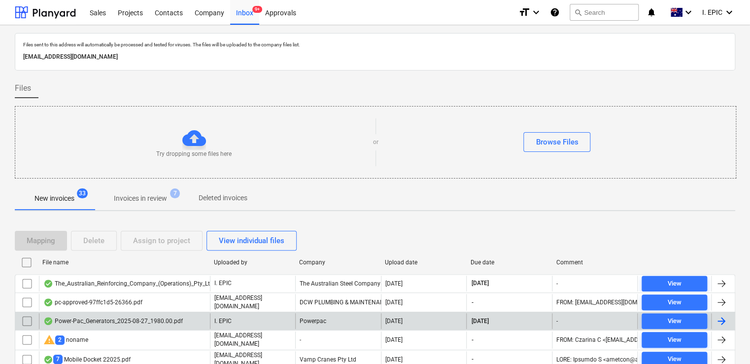
scroll to position [197, 0]
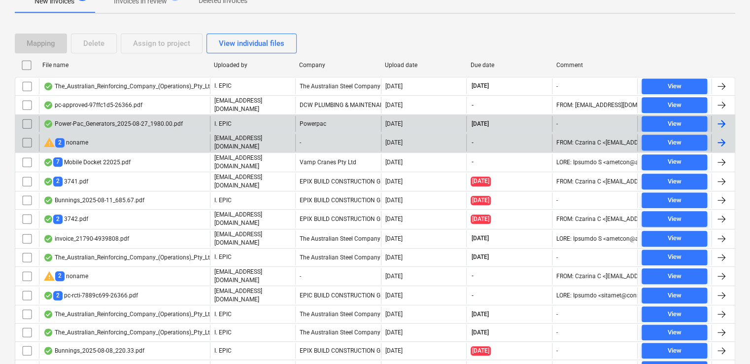
click at [97, 143] on div "warning 2 noname" at bounding box center [124, 142] width 171 height 17
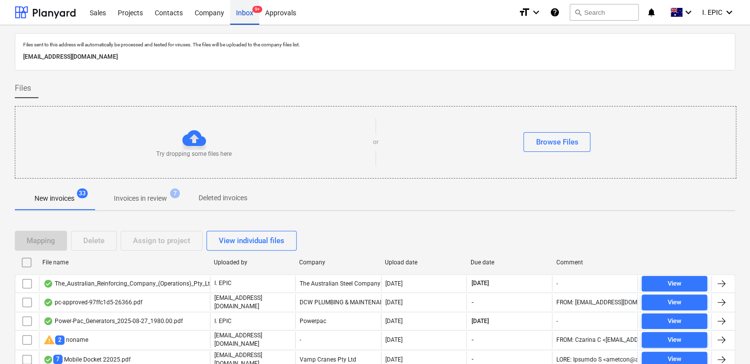
click at [244, 16] on div "Inbox 9+" at bounding box center [244, 12] width 29 height 25
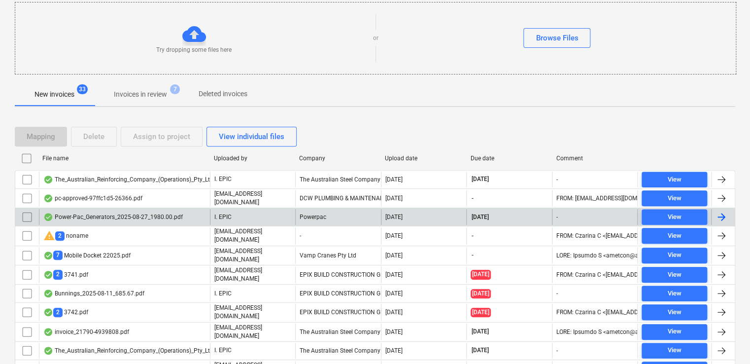
scroll to position [98, 0]
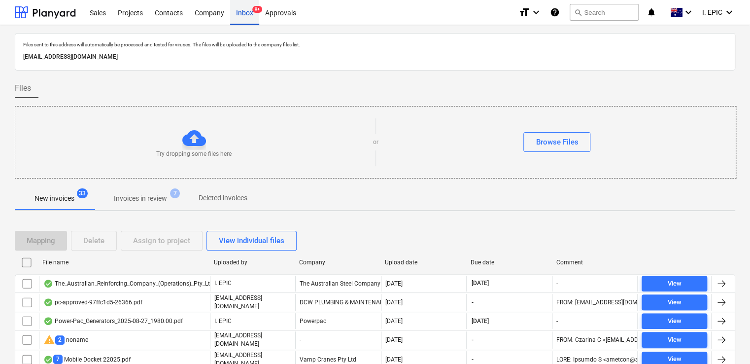
click at [249, 18] on div "Inbox 9+" at bounding box center [244, 12] width 29 height 25
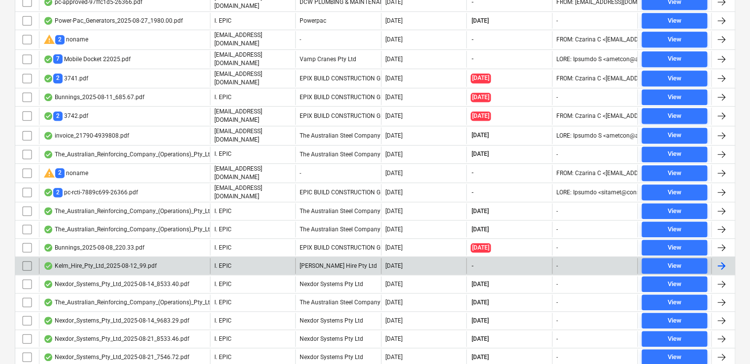
scroll to position [245, 0]
